Goal: Information Seeking & Learning: Learn about a topic

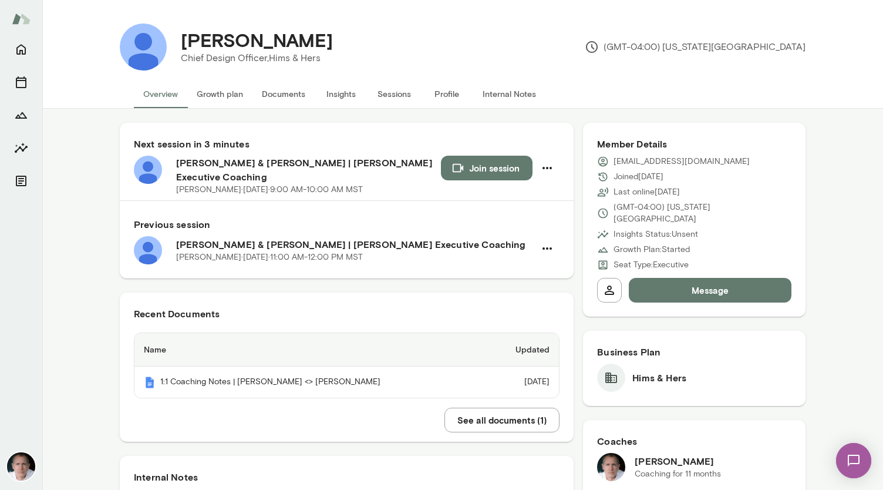
scroll to position [82, 0]
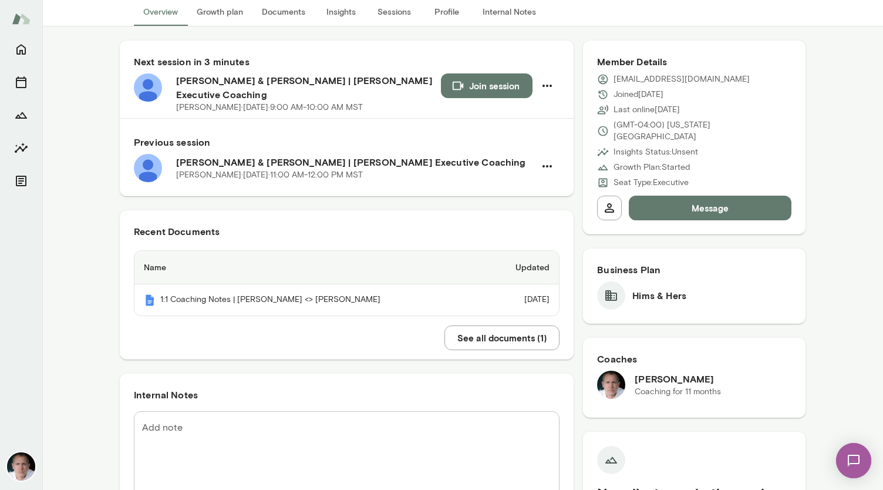
click at [254, 420] on textarea "Add note" at bounding box center [346, 454] width 409 height 68
paste textarea "**********"
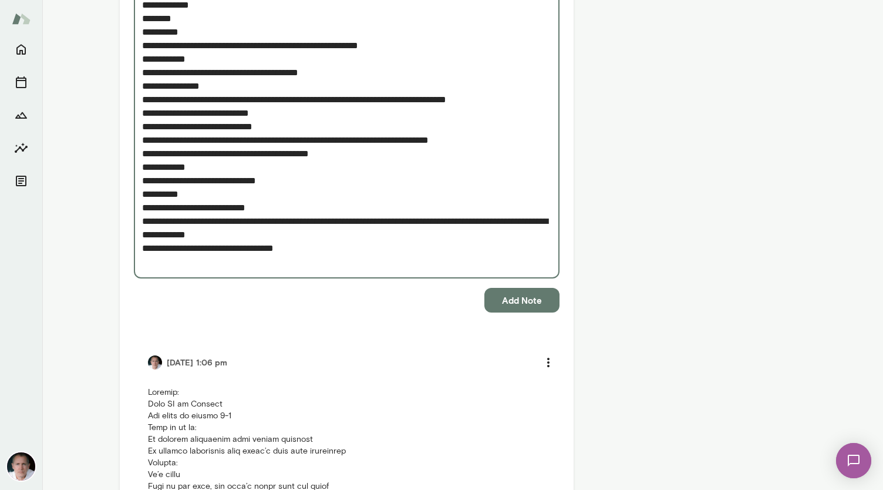
scroll to position [1896, 0]
type textarea "**********"
click at [518, 287] on button "Add Note" at bounding box center [521, 299] width 75 height 25
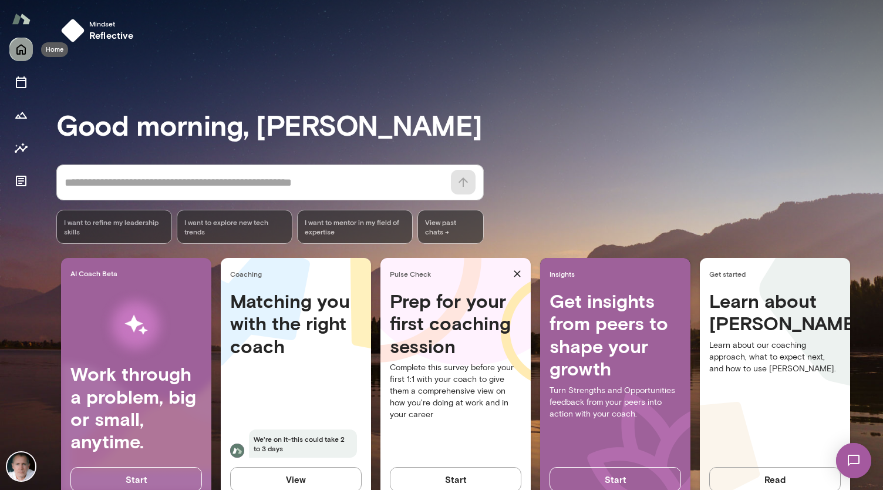
click at [22, 46] on icon "Home" at bounding box center [21, 49] width 14 height 14
click at [20, 211] on icon "Members" at bounding box center [21, 214] width 14 height 14
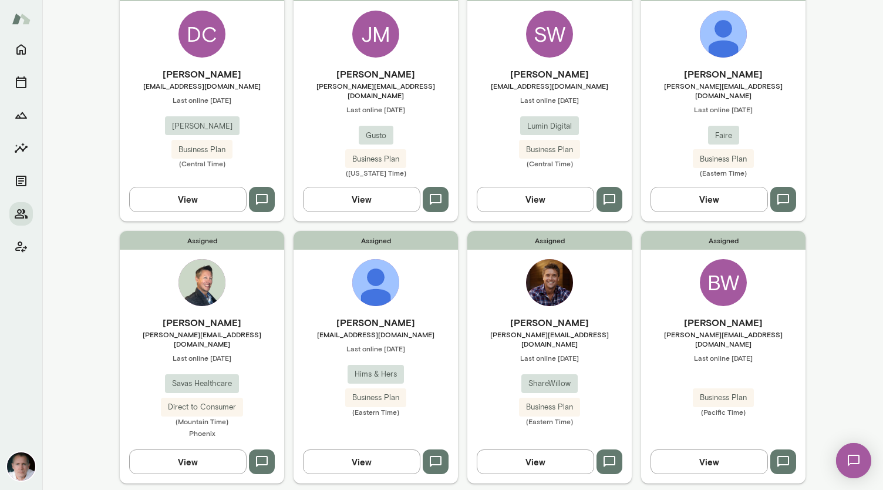
scroll to position [203, 0]
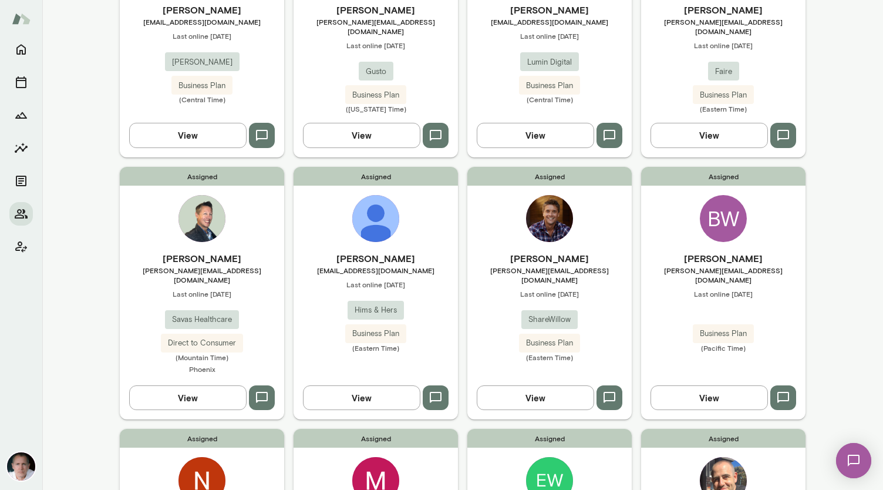
click at [351, 232] on div "Assigned [PERSON_NAME] [EMAIL_ADDRESS][DOMAIN_NAME] Last online [DATE] Hims & H…" at bounding box center [376, 293] width 164 height 252
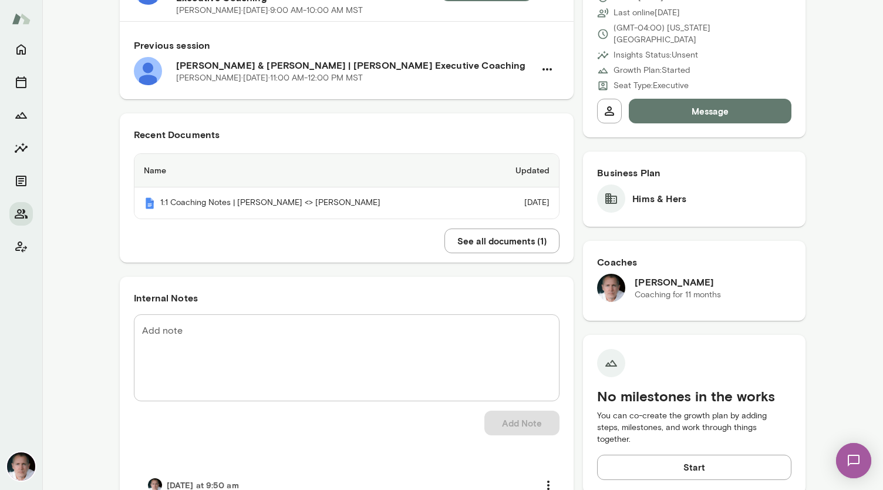
scroll to position [186, 0]
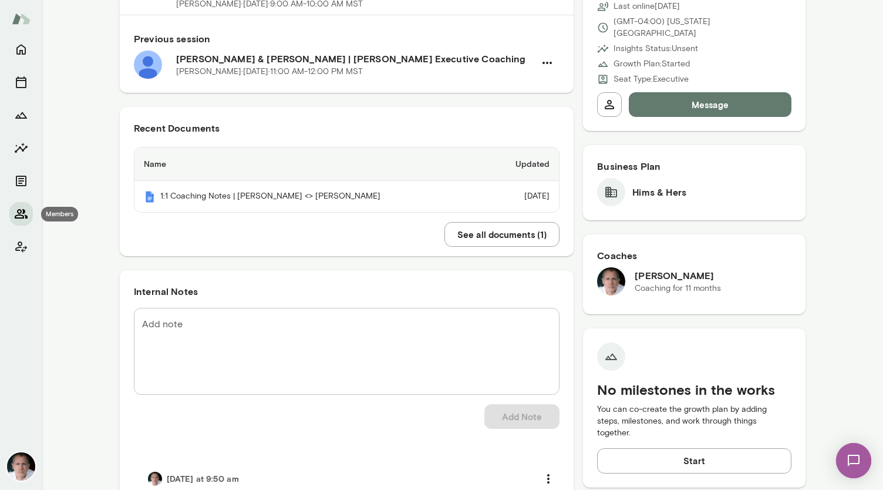
click at [19, 211] on icon "Members" at bounding box center [21, 214] width 14 height 14
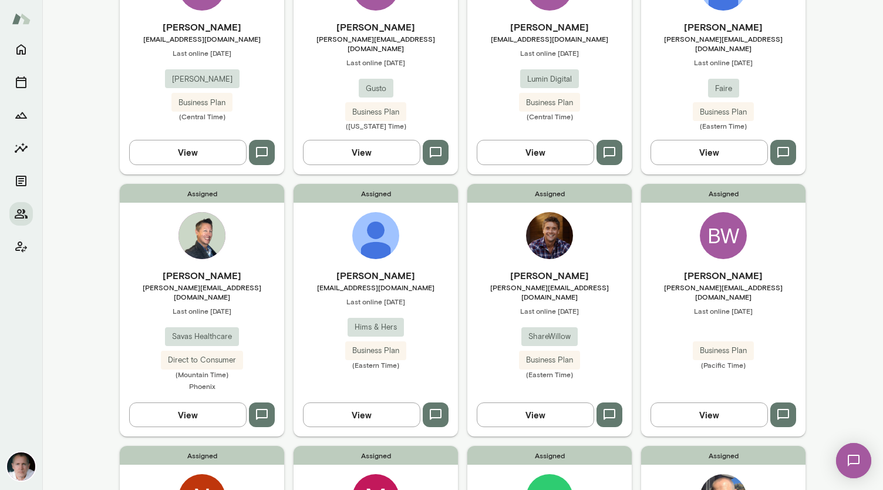
scroll to position [61, 0]
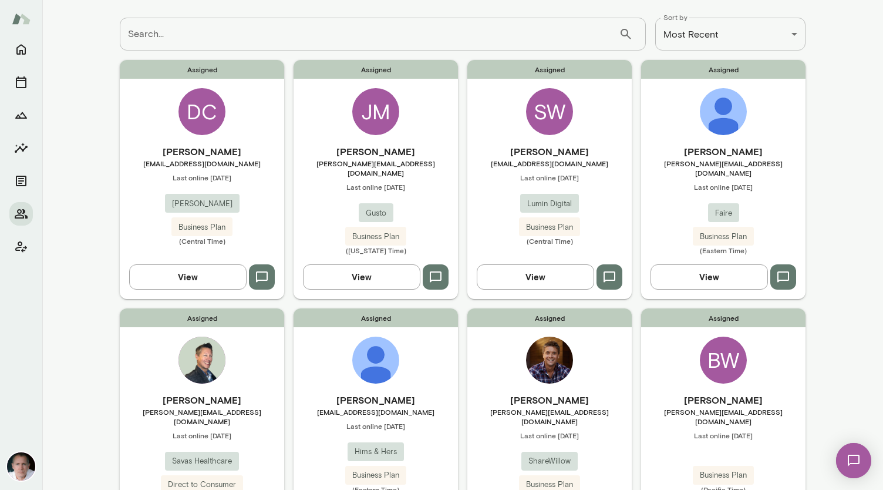
click at [373, 111] on div "JM" at bounding box center [375, 111] width 47 height 47
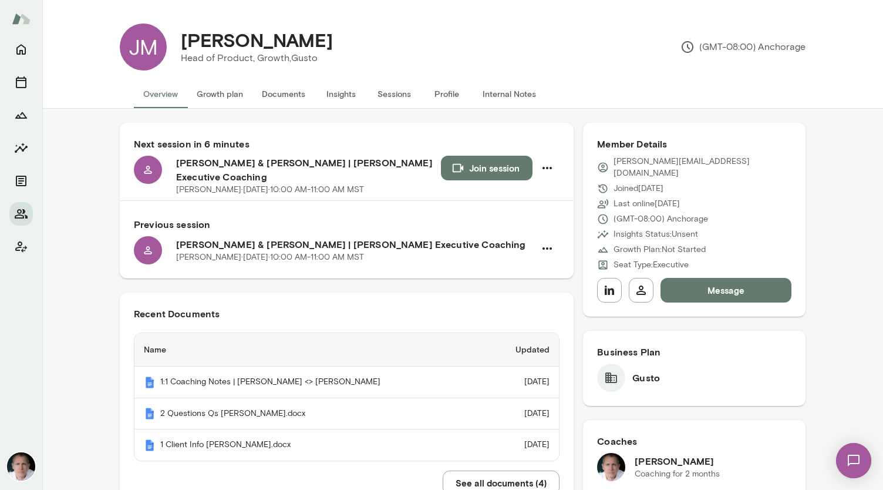
click at [845, 457] on img at bounding box center [854, 460] width 48 height 48
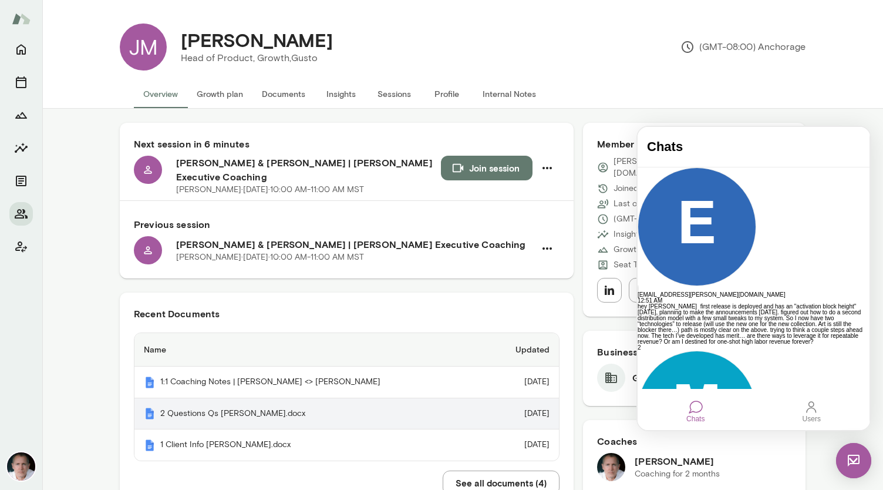
click at [245, 412] on th "2 Questions Qs [PERSON_NAME].docx" at bounding box center [310, 414] width 352 height 32
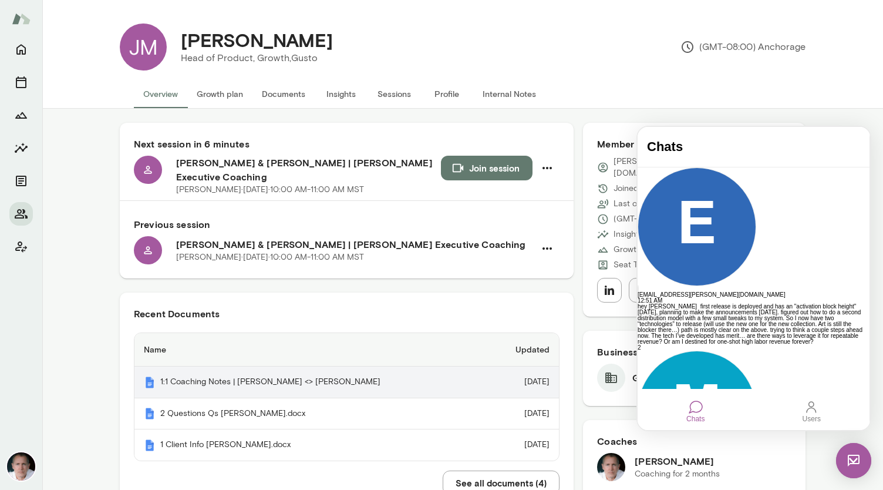
click at [251, 381] on th "1:1 Coaching Notes | [PERSON_NAME] <> [PERSON_NAME]" at bounding box center [310, 382] width 352 height 32
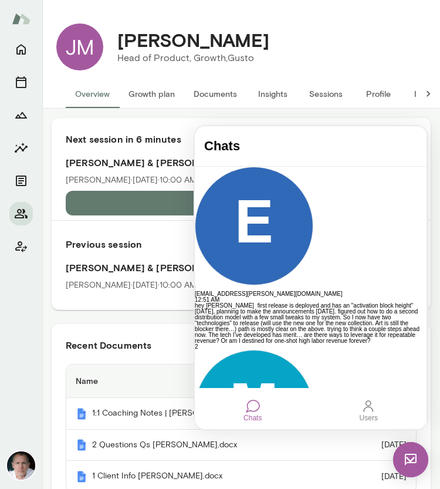
click at [357, 23] on div "[PERSON_NAME] Head of Product, Growth, [PERSON_NAME] (GMT-08:00) Anchorage" at bounding box center [264, 46] width 323 height 47
click at [411, 461] on img at bounding box center [410, 459] width 35 height 35
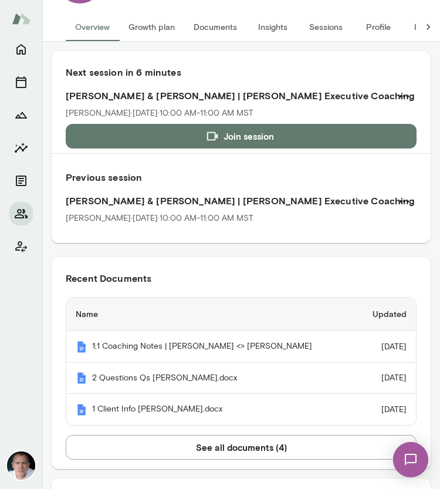
scroll to position [86, 0]
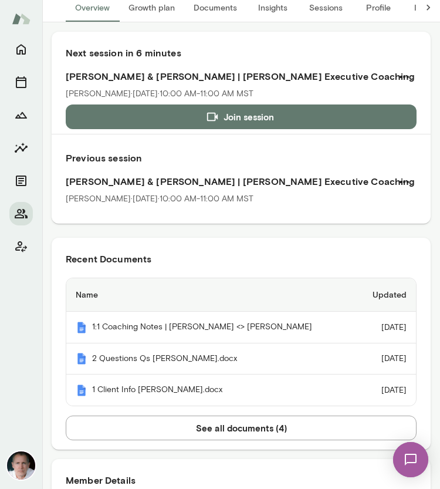
click at [255, 431] on button "See all documents ( 4 )" at bounding box center [241, 428] width 351 height 25
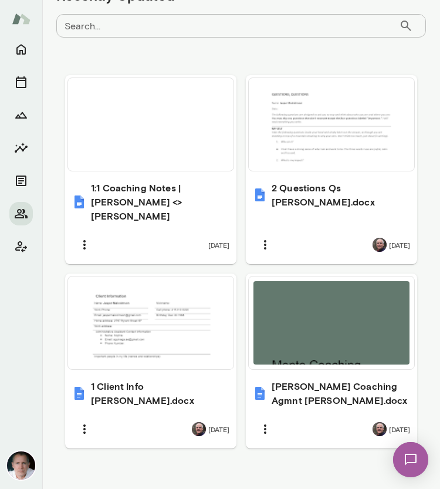
scroll to position [584, 0]
